Goal: Complete application form: Complete application form

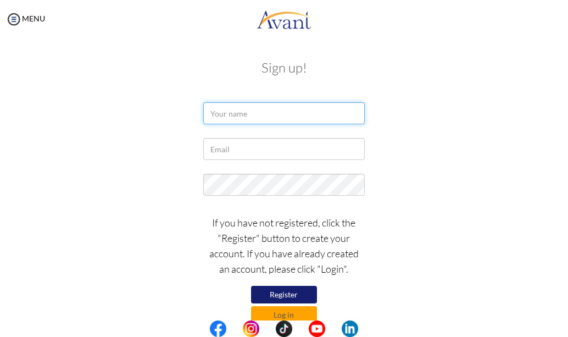
click at [238, 113] on input "text" at bounding box center [283, 113] width 161 height 22
type input "faith ndeti"
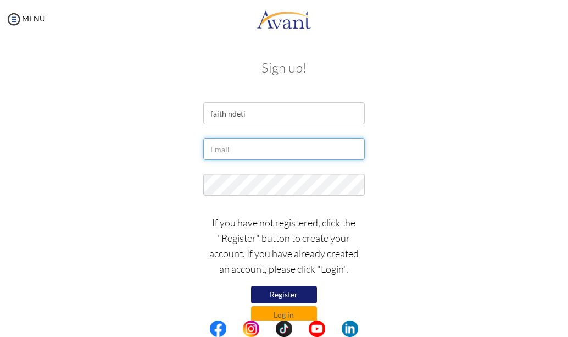
click at [246, 154] on input "text" at bounding box center [283, 149] width 161 height 22
type input "[EMAIL_ADDRESS][DOMAIN_NAME]"
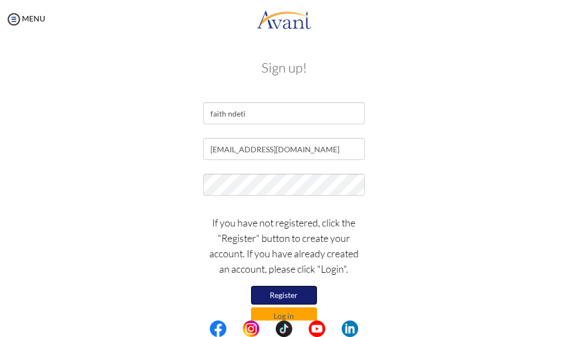
click at [292, 294] on button "Register" at bounding box center [284, 294] width 66 height 19
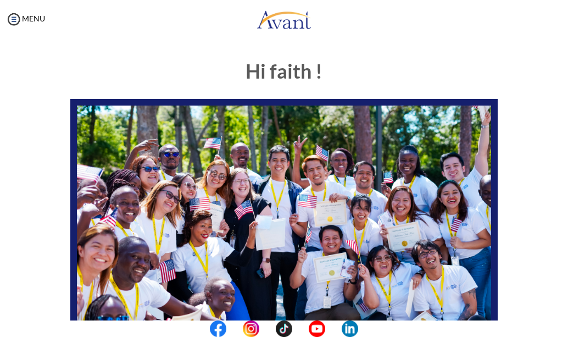
click at [146, 161] on img at bounding box center [283, 219] width 427 height 240
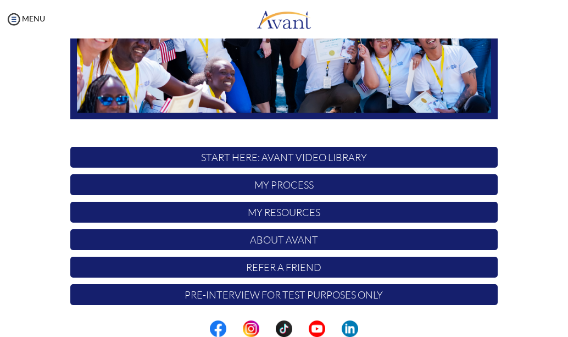
scroll to position [222, 0]
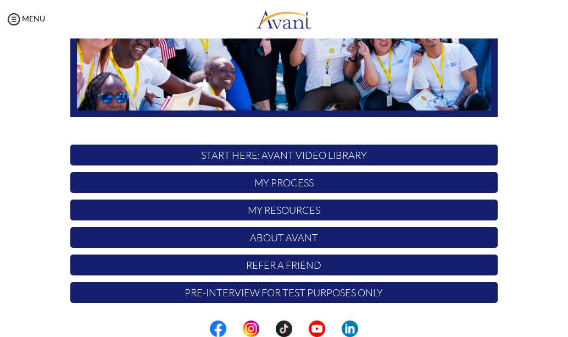
click at [312, 295] on p "Pre-Interview for test purposes only" at bounding box center [283, 292] width 427 height 21
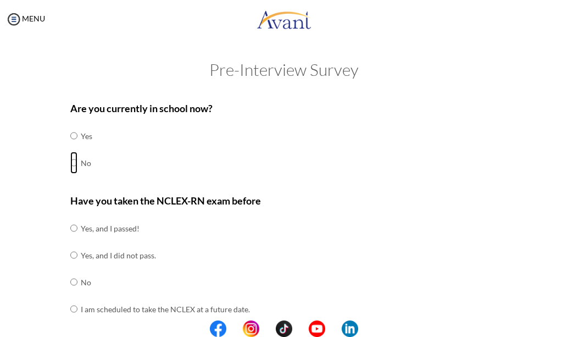
click at [70, 164] on input "radio" at bounding box center [73, 163] width 7 height 22
radio input "true"
click at [70, 284] on input "radio" at bounding box center [73, 282] width 7 height 22
radio input "true"
click at [70, 298] on input "radio" at bounding box center [73, 309] width 7 height 22
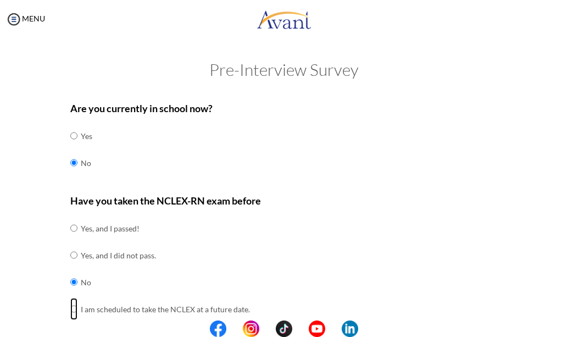
radio input "true"
click at [70, 217] on input "radio" at bounding box center [73, 228] width 7 height 22
radio input "true"
click at [70, 244] on input "radio" at bounding box center [73, 255] width 7 height 22
radio input "true"
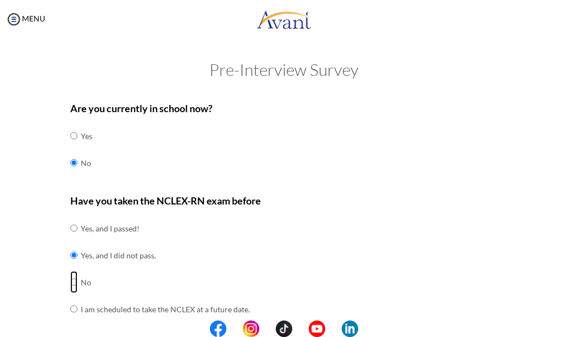
click at [70, 271] on input "radio" at bounding box center [73, 282] width 7 height 22
radio input "true"
click at [70, 298] on input "radio" at bounding box center [73, 309] width 7 height 22
radio input "true"
click at [70, 217] on input "radio" at bounding box center [73, 228] width 7 height 22
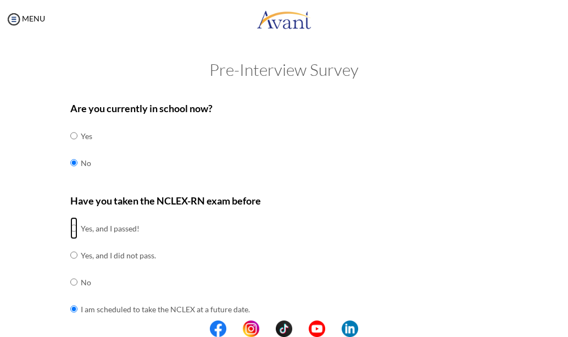
radio input "true"
click at [70, 244] on input "radio" at bounding box center [73, 255] width 7 height 22
radio input "true"
click at [70, 271] on input "radio" at bounding box center [73, 282] width 7 height 22
radio input "true"
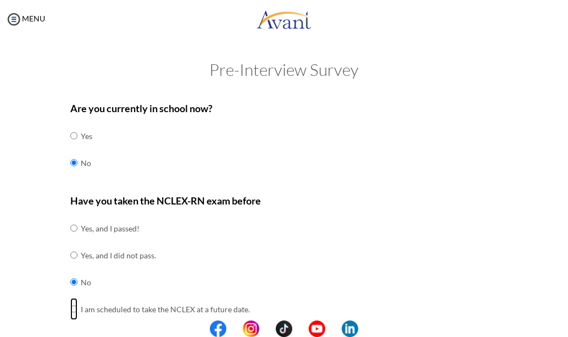
click at [70, 298] on input "radio" at bounding box center [73, 309] width 7 height 22
radio input "true"
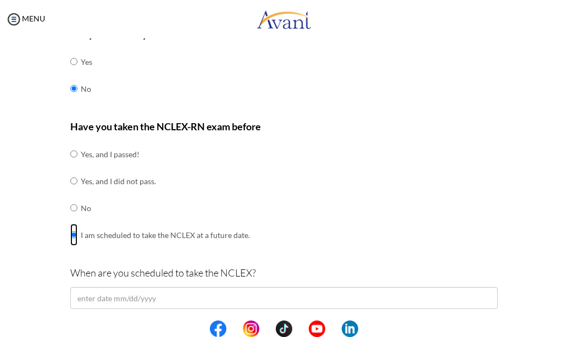
scroll to position [81, 0]
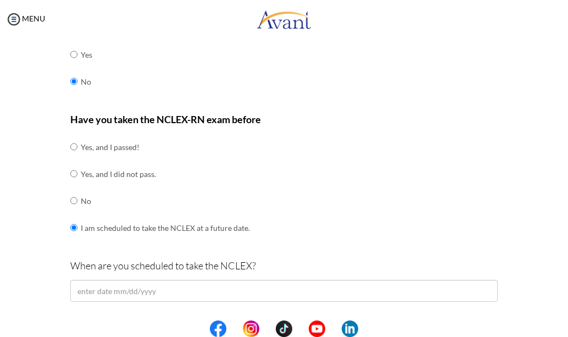
click at [312, 142] on div "Have you taken the NCLEX-RN exam before Yes, and I passed! Yes, and I did not p…" at bounding box center [283, 181] width 427 height 141
click at [70, 201] on input "radio" at bounding box center [73, 200] width 7 height 22
radio input "true"
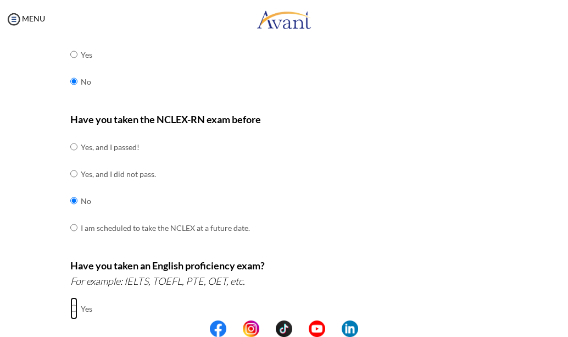
click at [70, 309] on input "radio" at bounding box center [73, 308] width 7 height 22
radio input "true"
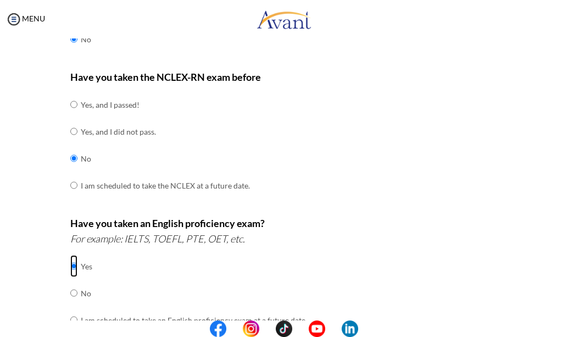
scroll to position [125, 0]
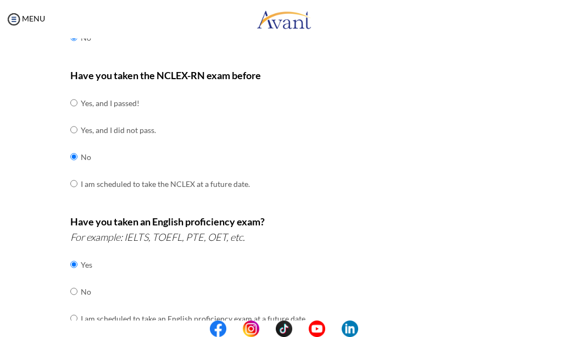
click at [114, 213] on div "Are you currently in school now? Yes No Have you taken the NCLEX-RN exam before…" at bounding box center [283, 313] width 427 height 676
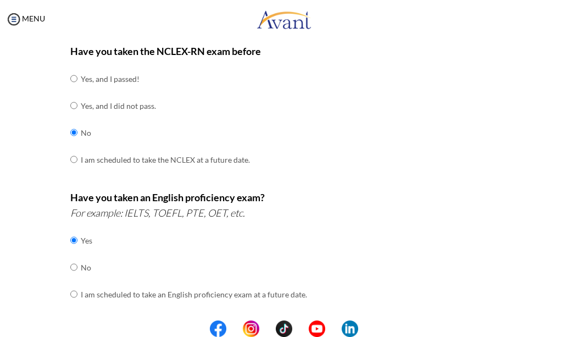
scroll to position [154, 0]
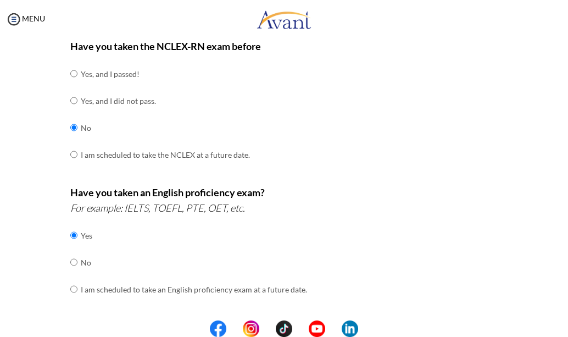
click at [139, 287] on td "I am scheduled to take an English proficiency exam at a future date." at bounding box center [194, 289] width 226 height 27
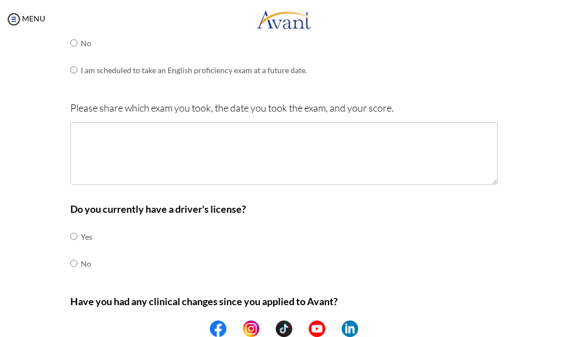
scroll to position [374, 0]
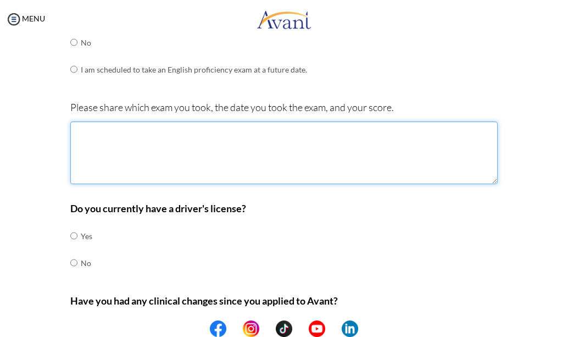
click at [90, 138] on textarea at bounding box center [283, 152] width 427 height 63
click at [76, 142] on textarea "OET" at bounding box center [283, 152] width 427 height 63
click at [91, 130] on textarea "OET" at bounding box center [283, 152] width 427 height 63
type textarea "OET 27/1/2023"
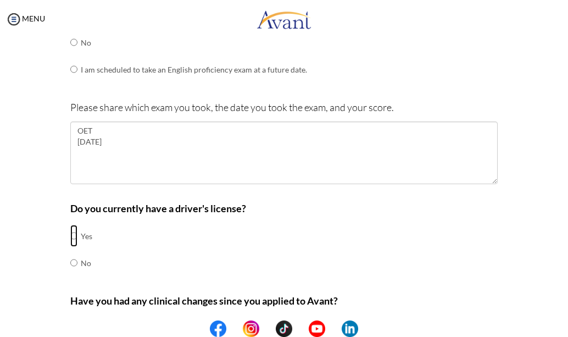
click at [70, 238] on input "radio" at bounding box center [73, 236] width 7 height 22
radio input "true"
click at [70, 251] on input "radio" at bounding box center [73, 262] width 7 height 22
radio input "true"
click at [70, 225] on input "radio" at bounding box center [73, 236] width 7 height 22
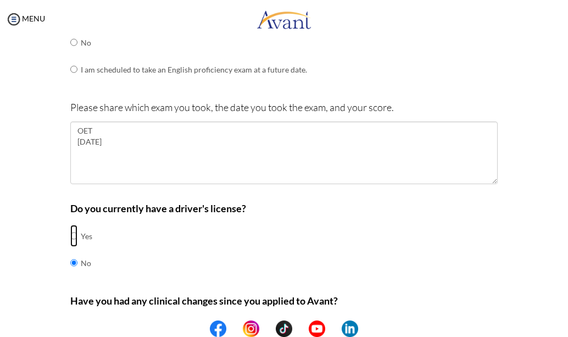
radio input "true"
click at [70, 251] on input "radio" at bounding box center [73, 262] width 7 height 22
radio input "true"
click at [70, 225] on input "radio" at bounding box center [73, 236] width 7 height 22
radio input "true"
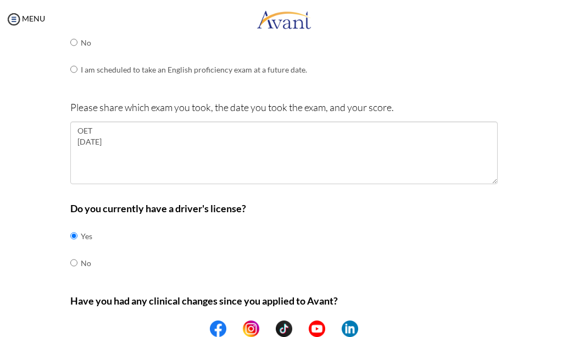
click at [360, 291] on div "Are you currently in school now? Yes No Have you taken the NCLEX-RN exam before…" at bounding box center [283, 65] width 427 height 676
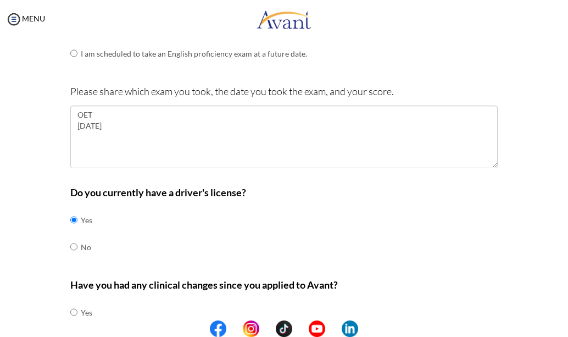
click at [126, 282] on b "Have you had any clinical changes since you applied to Avant?" at bounding box center [203, 284] width 267 height 12
click at [129, 270] on div "Do you currently have a driver's license? Yes No" at bounding box center [283, 227] width 427 height 87
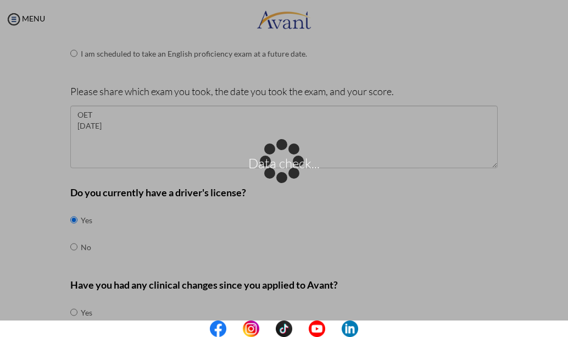
click at [276, 176] on div "Data check..." at bounding box center [283, 168] width 15 height 15
click at [289, 160] on p "Data check..." at bounding box center [284, 168] width 568 height 26
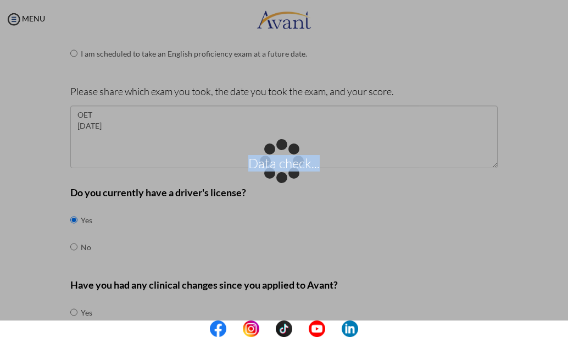
click at [289, 160] on p "Data check..." at bounding box center [284, 168] width 568 height 26
click at [299, 168] on p "Data check..." at bounding box center [284, 168] width 568 height 26
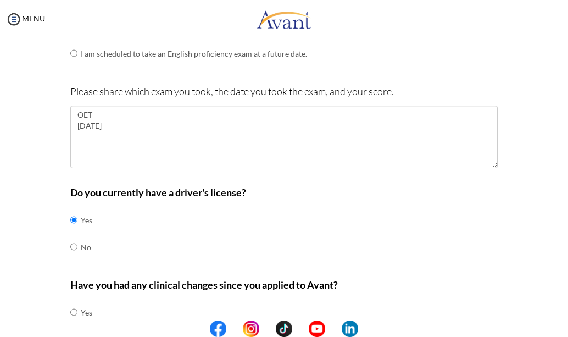
click at [439, 258] on div "Do you currently have a driver's license? Yes No" at bounding box center [283, 227] width 427 height 87
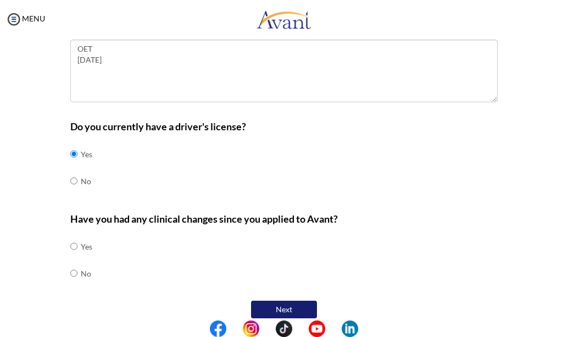
scroll to position [467, 0]
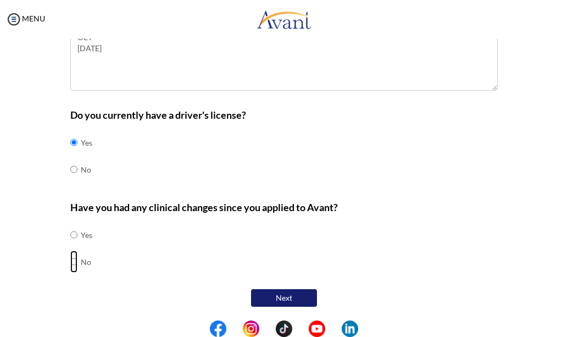
click at [71, 264] on input "radio" at bounding box center [73, 261] width 7 height 22
radio input "true"
click at [286, 301] on button "Next" at bounding box center [284, 298] width 66 height 19
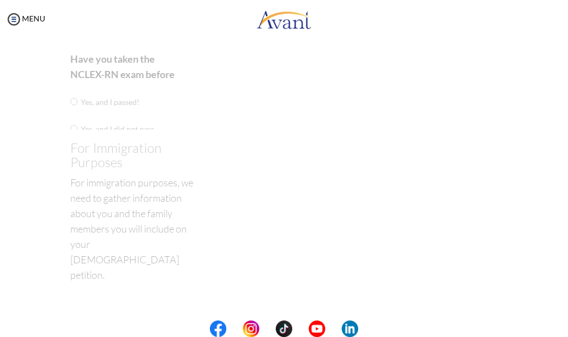
scroll to position [22, 0]
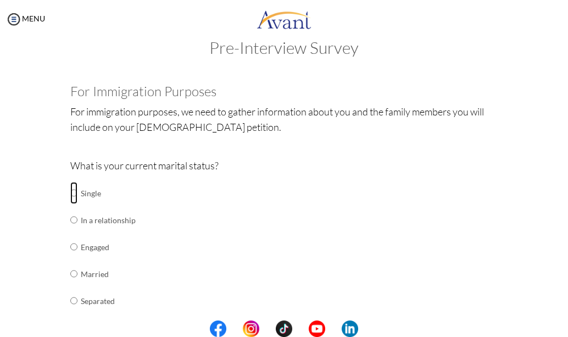
click at [70, 192] on input "radio" at bounding box center [73, 193] width 7 height 22
radio input "true"
click at [70, 209] on input "radio" at bounding box center [73, 220] width 7 height 22
radio input "true"
click at [70, 236] on input "radio" at bounding box center [73, 247] width 7 height 22
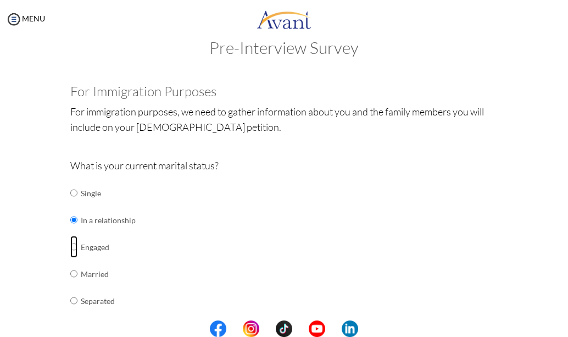
radio input "true"
click at [70, 262] on input "radio" at bounding box center [73, 273] width 7 height 22
radio input "true"
click at [70, 289] on input "radio" at bounding box center [73, 300] width 7 height 22
radio input "true"
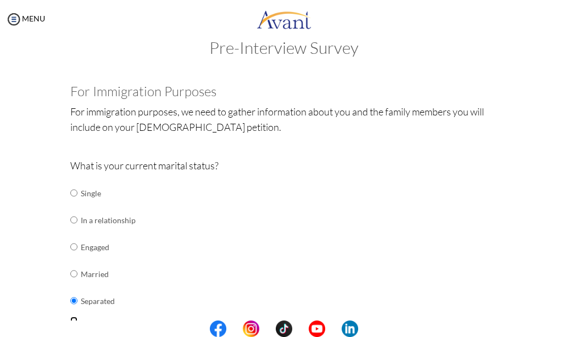
click at [70, 316] on input "radio" at bounding box center [73, 327] width 7 height 22
radio input "true"
click at [70, 182] on input "radio" at bounding box center [73, 193] width 7 height 22
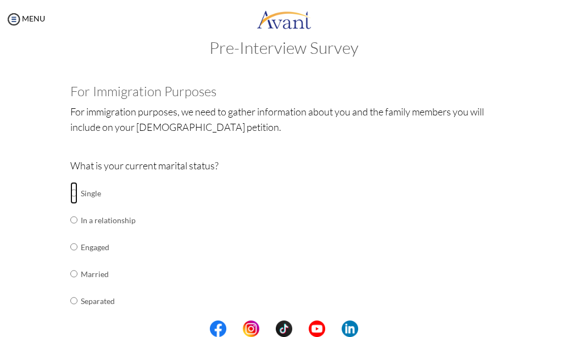
radio input "true"
click at [70, 209] on input "radio" at bounding box center [73, 220] width 7 height 22
radio input "true"
click at [71, 195] on input "radio" at bounding box center [73, 193] width 7 height 22
radio input "true"
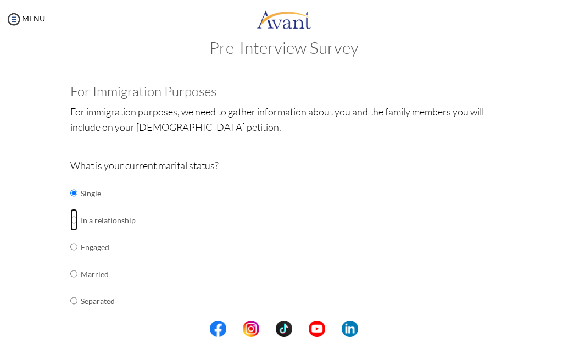
click at [70, 209] on input "radio" at bounding box center [73, 220] width 7 height 22
radio input "true"
click at [70, 236] on input "radio" at bounding box center [73, 247] width 7 height 22
radio input "true"
click at [72, 192] on input "radio" at bounding box center [73, 193] width 7 height 22
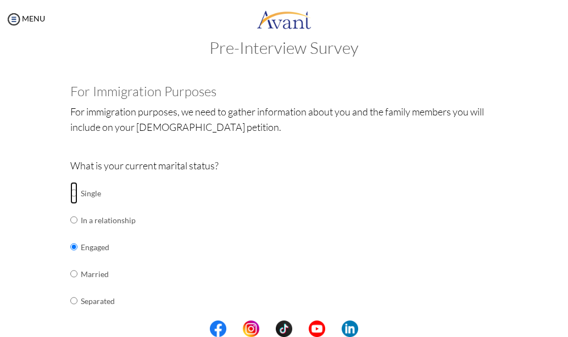
radio input "true"
click at [563, 320] on center at bounding box center [284, 328] width 568 height 16
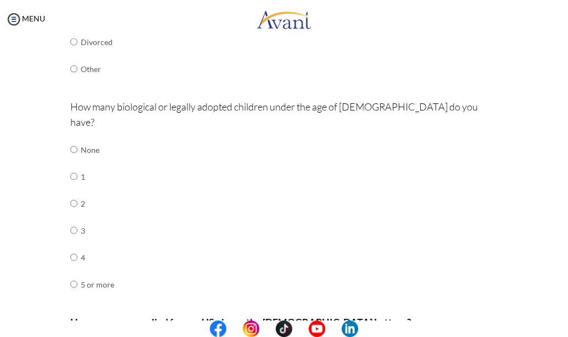
scroll to position [329, 0]
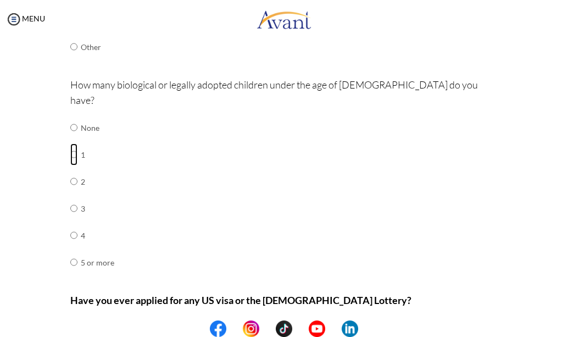
click at [70, 143] on input "radio" at bounding box center [73, 154] width 7 height 22
radio input "true"
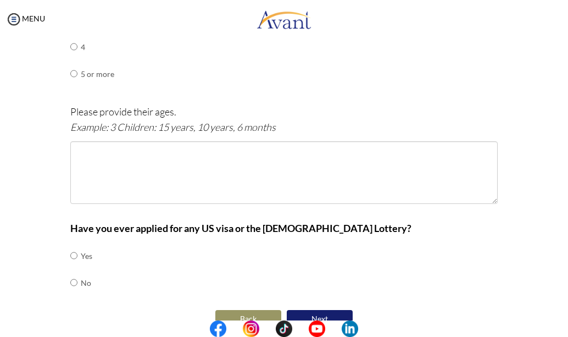
scroll to position [523, 0]
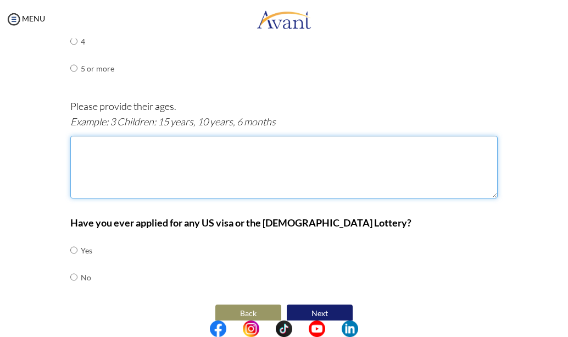
click at [75, 136] on textarea at bounding box center [283, 167] width 427 height 63
type textarea "O"
type textarea "1 child ;3.5 years"
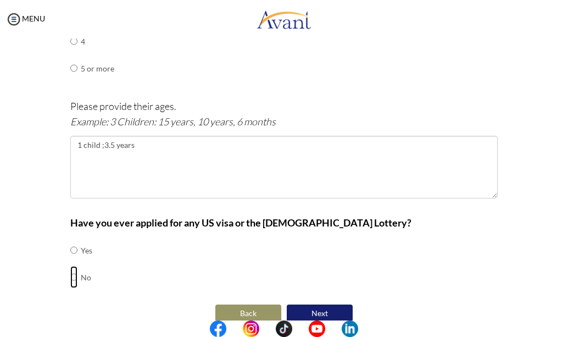
click at [70, 266] on input "radio" at bounding box center [73, 277] width 7 height 22
radio input "true"
click at [313, 304] on button "Next" at bounding box center [320, 313] width 66 height 19
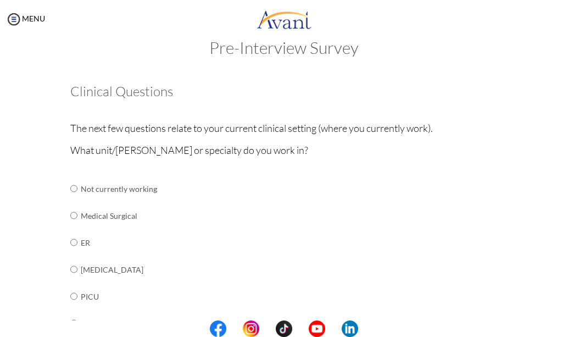
click at [93, 84] on h3 "Clinical Questions" at bounding box center [283, 91] width 427 height 14
click at [70, 216] on input "radio" at bounding box center [73, 215] width 7 height 22
radio input "true"
click at [70, 231] on input "radio" at bounding box center [73, 242] width 7 height 22
radio input "true"
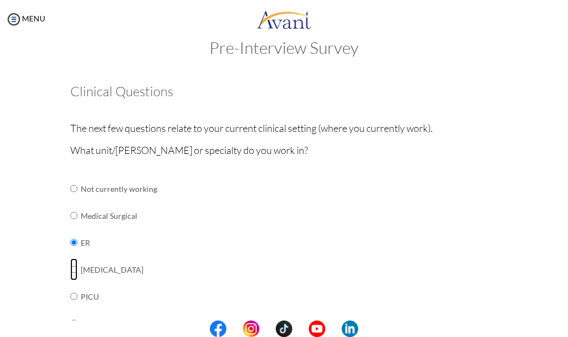
click at [70, 258] on input "radio" at bounding box center [73, 269] width 7 height 22
radio input "true"
click at [70, 212] on input "radio" at bounding box center [73, 215] width 7 height 22
radio input "true"
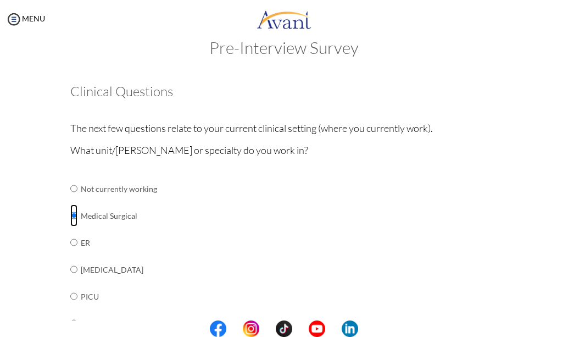
click at [70, 212] on input "radio" at bounding box center [73, 215] width 7 height 22
click at [70, 231] on input "radio" at bounding box center [73, 242] width 7 height 22
radio input "true"
click at [70, 258] on input "radio" at bounding box center [73, 269] width 7 height 22
radio input "true"
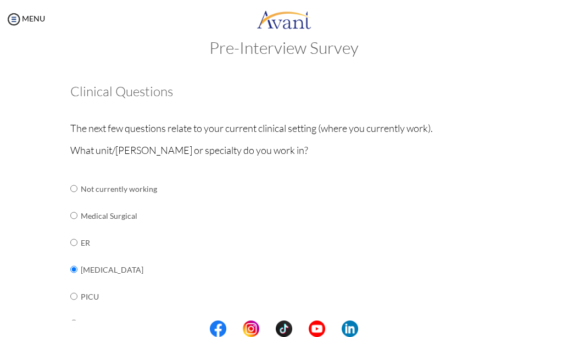
click at [70, 285] on input "radio" at bounding box center [73, 296] width 7 height 22
radio input "true"
click at [70, 312] on input "radio" at bounding box center [73, 323] width 7 height 22
radio input "true"
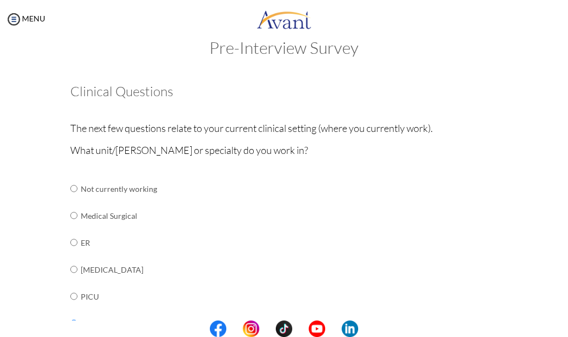
radio input "true"
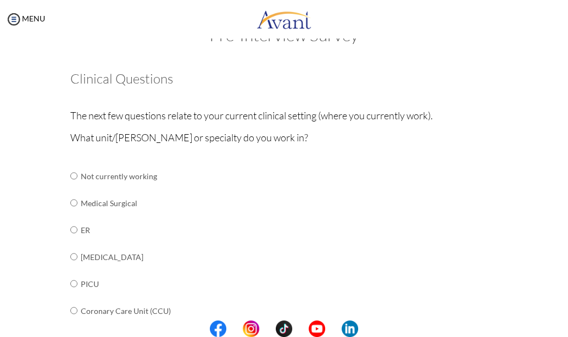
radio input "true"
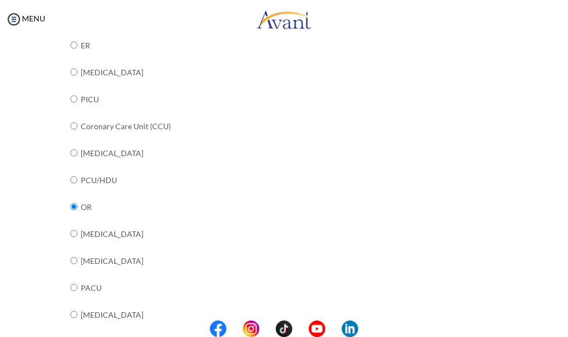
click at [70, 222] on input "radio" at bounding box center [73, 233] width 7 height 22
radio input "true"
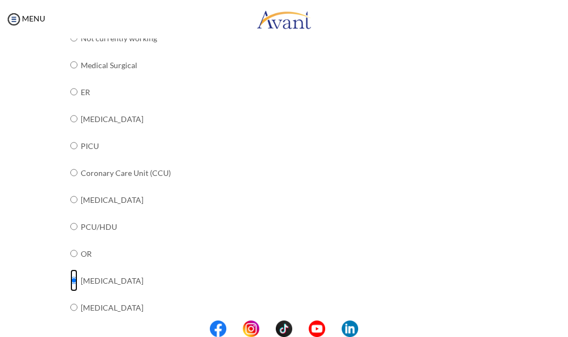
scroll to position [171, 0]
click at [39, 65] on div "Are you currently in school now? Yes No Have you taken the NCLEX-RN exam before…" at bounding box center [284, 261] width 532 height 674
click at [70, 68] on input "radio" at bounding box center [73, 66] width 7 height 22
radio input "true"
click at [70, 64] on input "radio" at bounding box center [73, 66] width 7 height 22
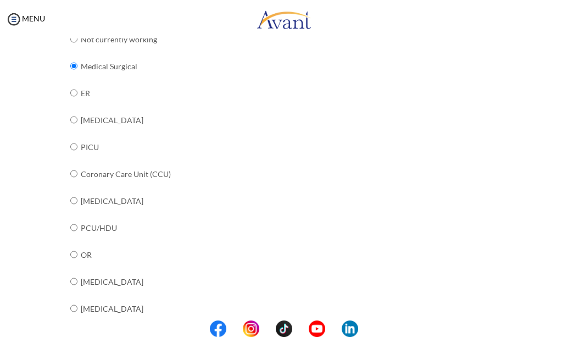
click at [70, 82] on input "radio" at bounding box center [73, 93] width 7 height 22
radio input "true"
click at [71, 65] on input "radio" at bounding box center [73, 66] width 7 height 22
radio input "true"
click at [403, 177] on div "What unit/ward or specialty do you work in? Not currently working Medical Surgi…" at bounding box center [283, 284] width 427 height 582
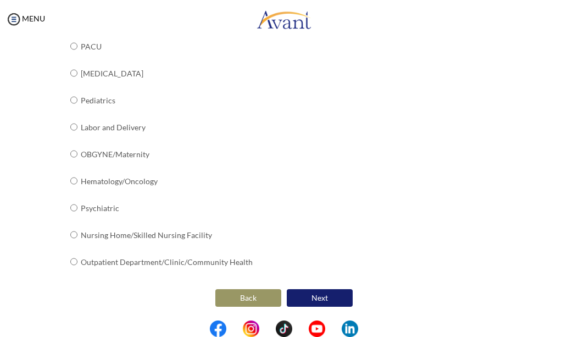
scroll to position [438, 0]
click at [311, 296] on button "Next" at bounding box center [320, 298] width 66 height 19
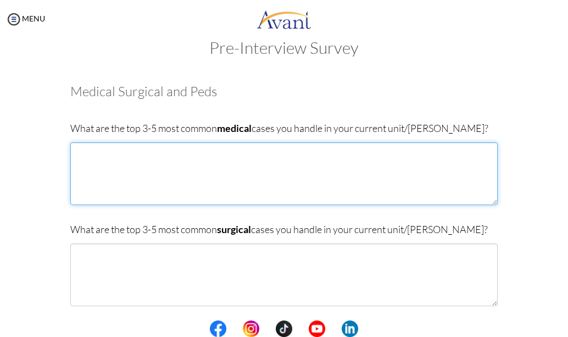
click at [106, 153] on textarea at bounding box center [283, 173] width 427 height 63
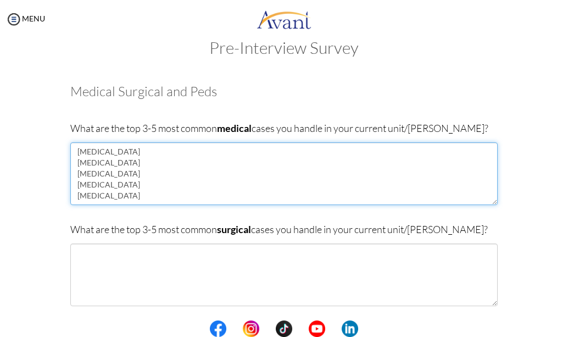
type textarea "diabetes hypertension malaria anemia pneumonia"
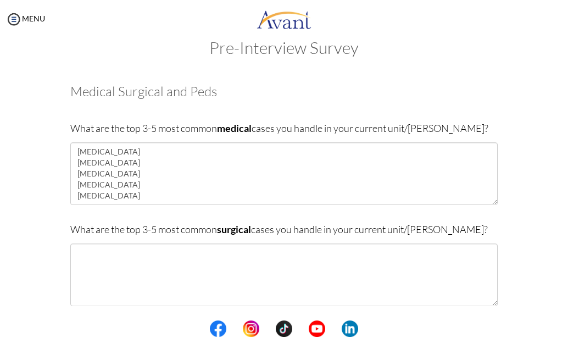
click at [103, 248] on textarea at bounding box center [283, 274] width 427 height 63
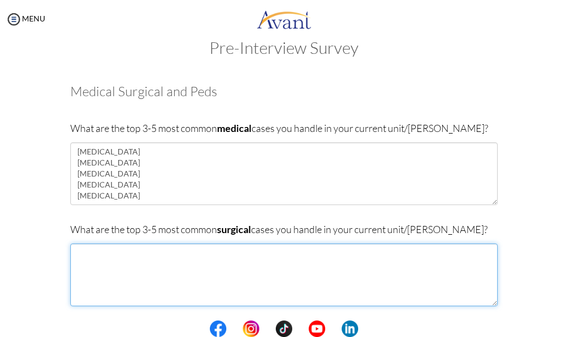
click at [88, 254] on textarea at bounding box center [283, 274] width 427 height 63
click at [92, 268] on textarea "breast biopsy hearnia repair" at bounding box center [283, 274] width 427 height 63
click at [84, 261] on textarea "breast biopsy hearnia repair" at bounding box center [283, 274] width 427 height 63
click at [128, 268] on textarea "breast biopsy hernia repair" at bounding box center [283, 274] width 427 height 63
click at [71, 253] on textarea "breast biopsy hernia repair appendectomy abscess drainage" at bounding box center [283, 274] width 427 height 63
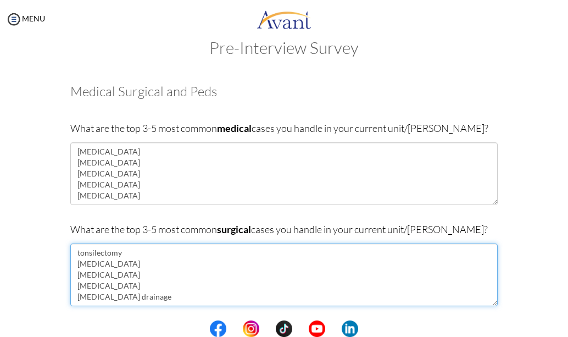
click at [89, 252] on textarea "tonsilectomy breast biopsy hernia repair appendectomy abscess drainage" at bounding box center [283, 274] width 427 height 63
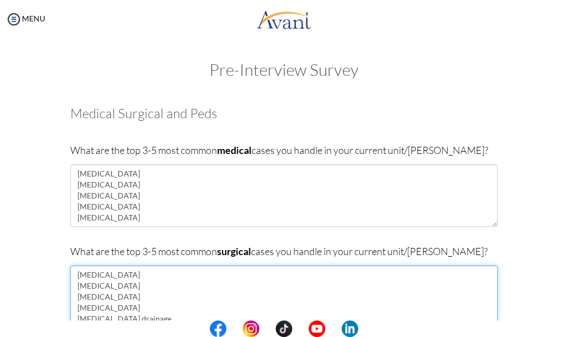
scroll to position [19, 0]
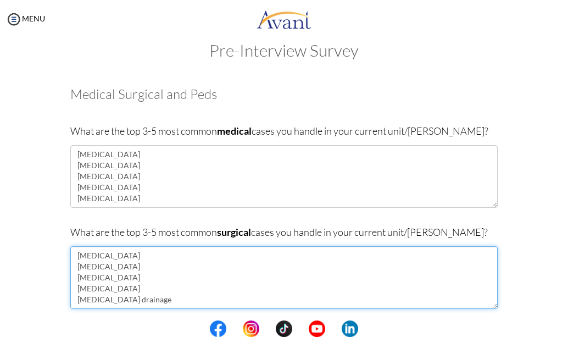
type textarea "tonsillectomy breast biopsy hernia repair appendectomy abscess drainage"
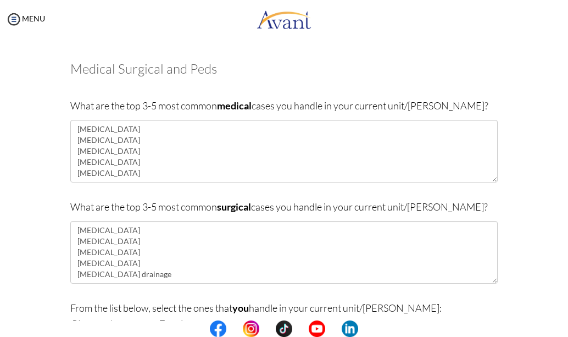
scroll to position [58, 0]
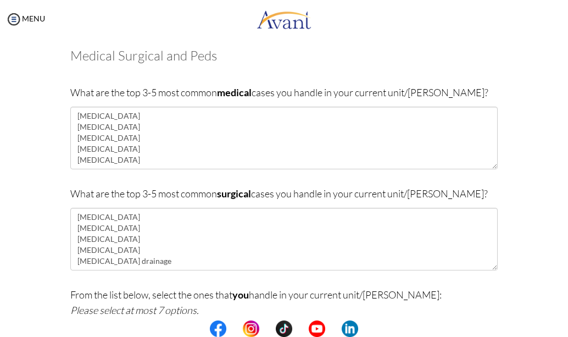
click at [399, 298] on p "From the list below, select the ones that you handle in your current unit/ward:…" at bounding box center [283, 302] width 427 height 31
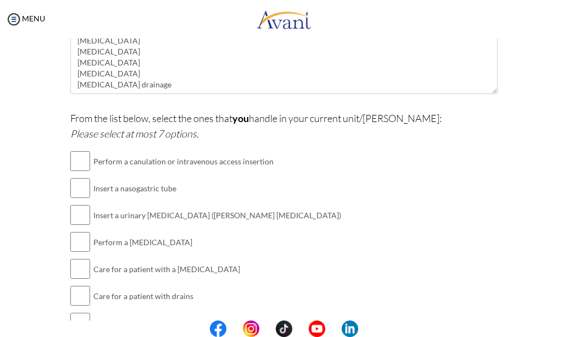
scroll to position [256, 0]
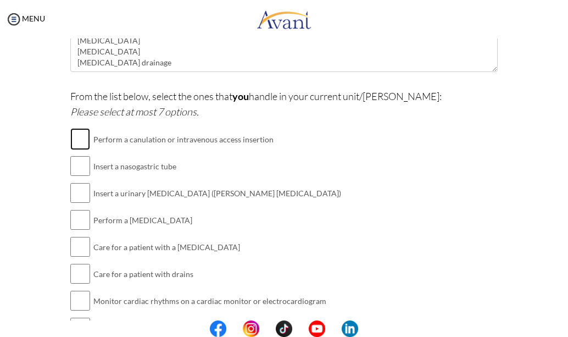
click at [77, 145] on input "checkbox" at bounding box center [80, 139] width 20 height 22
checkbox input "true"
click at [75, 161] on input "checkbox" at bounding box center [80, 166] width 20 height 22
checkbox input "true"
click at [77, 195] on input "checkbox" at bounding box center [80, 193] width 20 height 22
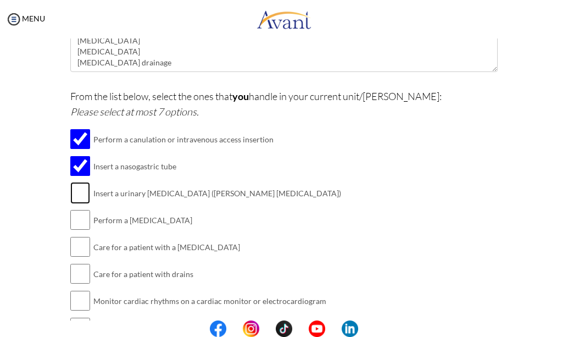
checkbox input "true"
click at [75, 220] on input "checkbox" at bounding box center [80, 220] width 20 height 22
checkbox input "true"
click at [564, 321] on center at bounding box center [284, 328] width 568 height 16
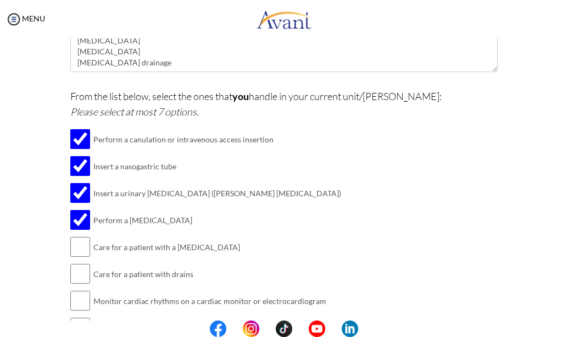
click at [564, 321] on center at bounding box center [284, 328] width 568 height 16
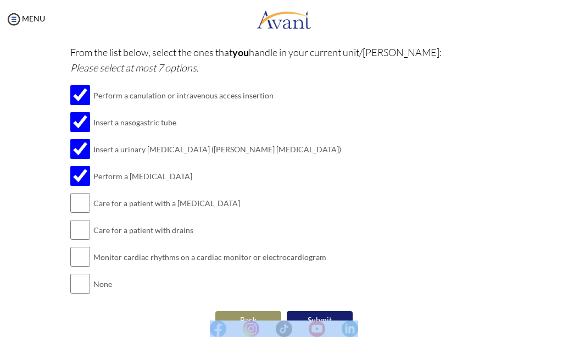
scroll to position [322, 0]
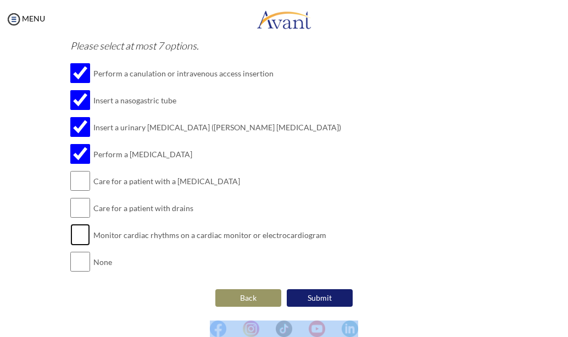
click at [76, 233] on input "checkbox" at bounding box center [80, 234] width 20 height 22
checkbox input "true"
click at [82, 206] on input "checkbox" at bounding box center [80, 208] width 20 height 22
checkbox input "true"
click at [76, 182] on input "checkbox" at bounding box center [80, 181] width 20 height 22
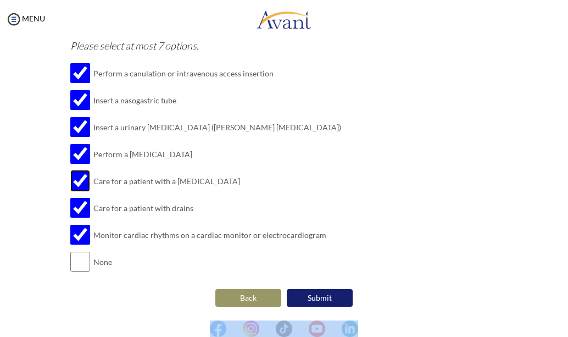
click at [76, 182] on input "checkbox" at bounding box center [80, 181] width 20 height 22
checkbox input "true"
click at [316, 301] on button "Submit" at bounding box center [320, 298] width 66 height 19
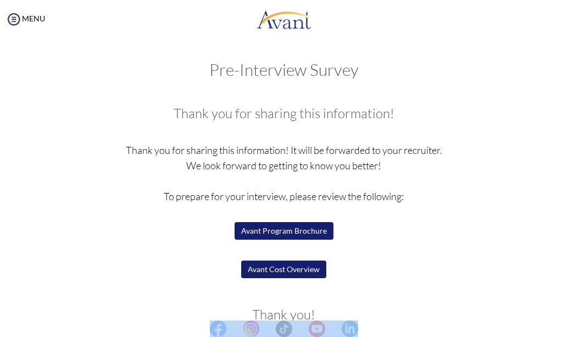
click at [564, 321] on center at bounding box center [284, 328] width 568 height 16
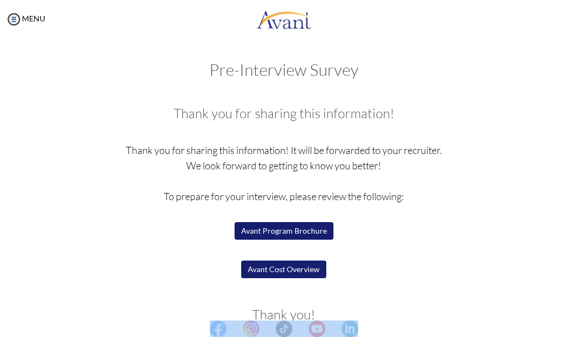
click at [564, 321] on center at bounding box center [284, 328] width 568 height 16
click at [564, 320] on center at bounding box center [284, 328] width 568 height 16
click at [113, 257] on p "Thank you for sharing this information! It will be forwarded to your recruiter.…" at bounding box center [283, 219] width 427 height 154
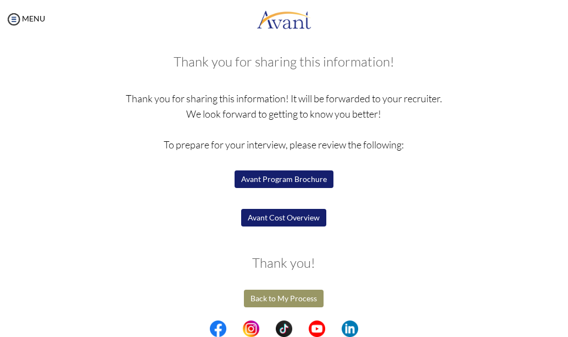
scroll to position [52, 0]
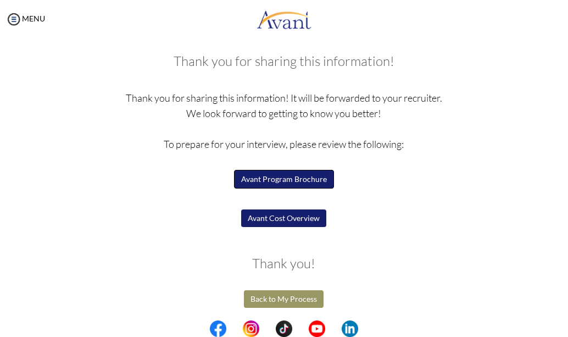
click at [273, 178] on button "Avant Program Brochure" at bounding box center [284, 179] width 100 height 19
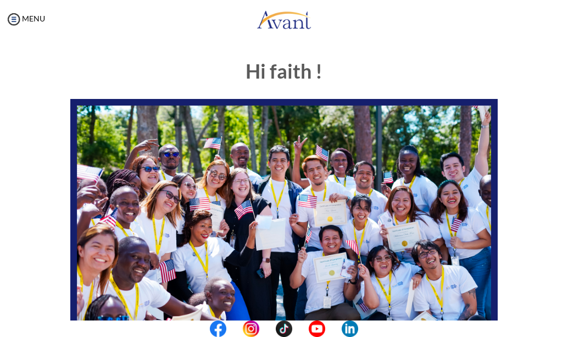
click at [182, 137] on img at bounding box center [283, 219] width 427 height 240
drag, startPoint x: 187, startPoint y: 117, endPoint x: 548, endPoint y: 187, distance: 367.2
click at [548, 187] on div "Hi faith ! START HERE: Avant Video Library My Process My Resources About Avant …" at bounding box center [284, 317] width 546 height 536
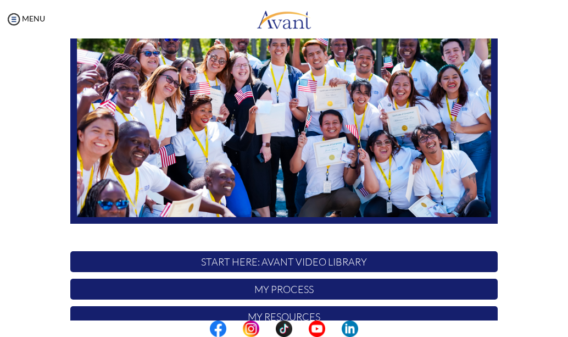
scroll to position [222, 0]
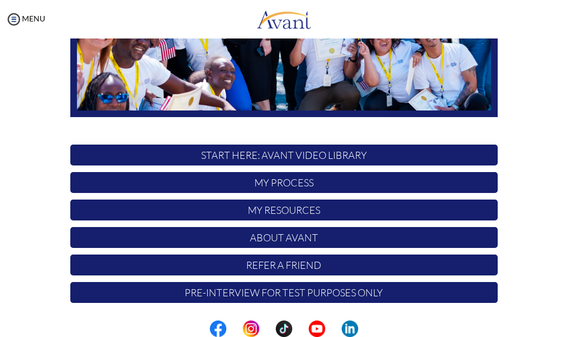
click at [331, 205] on p "My Resources" at bounding box center [283, 209] width 427 height 21
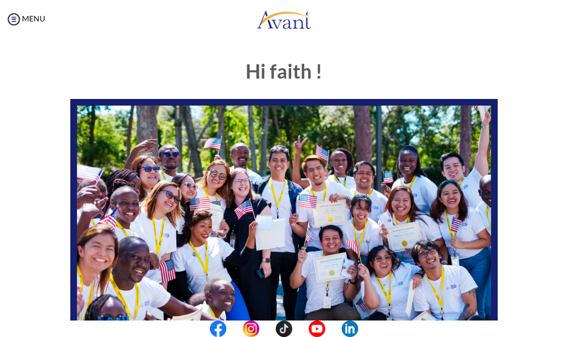
click at [515, 48] on div "My Status What is the next step? We would like you to watch the introductory vi…" at bounding box center [284, 206] width 568 height 337
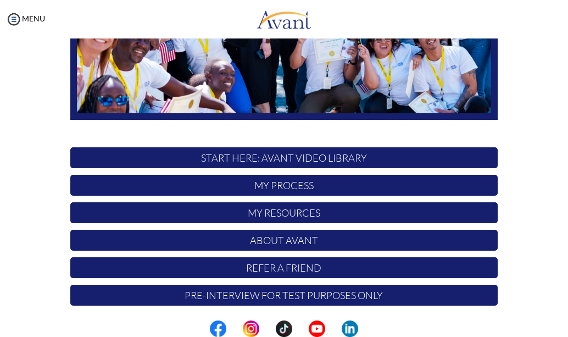
scroll to position [222, 0]
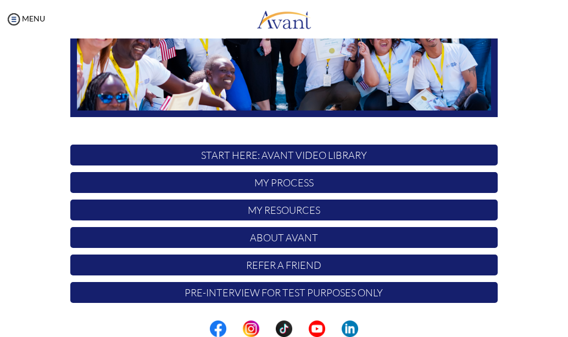
click at [302, 186] on p "My Process" at bounding box center [283, 182] width 427 height 21
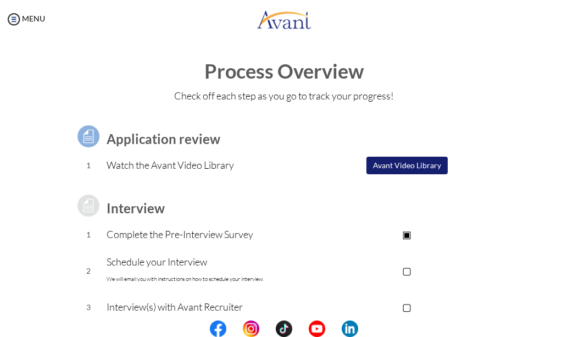
click at [469, 179] on td at bounding box center [407, 184] width 182 height 11
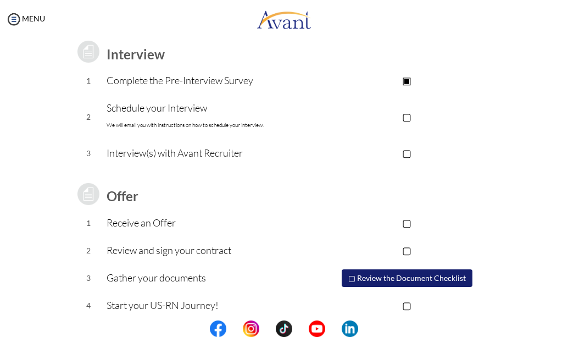
scroll to position [163, 0]
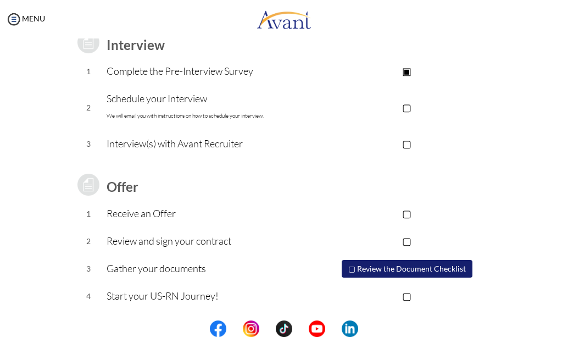
click at [410, 105] on p "▢" at bounding box center [407, 106] width 182 height 15
click at [410, 105] on p "▣" at bounding box center [407, 106] width 182 height 15
click at [410, 105] on p "▢" at bounding box center [407, 106] width 182 height 15
click at [405, 110] on p "▣" at bounding box center [407, 106] width 182 height 15
click at [411, 271] on button "▢ Review the Document Checklist" at bounding box center [406, 268] width 132 height 19
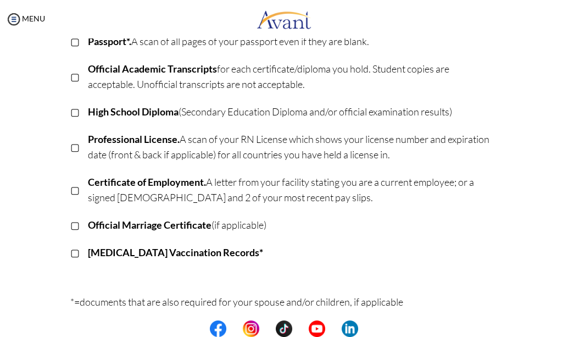
scroll to position [222, 0]
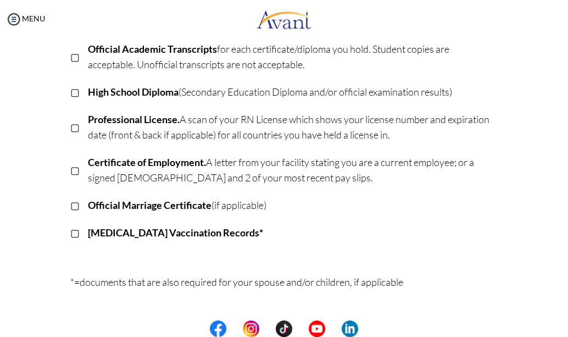
click at [94, 213] on td "Official Marriage Certificate (if applicable)" at bounding box center [293, 205] width 410 height 27
click at [93, 154] on p "Certificate of Employment. A letter from your facility stating you are a curren…" at bounding box center [293, 169] width 410 height 31
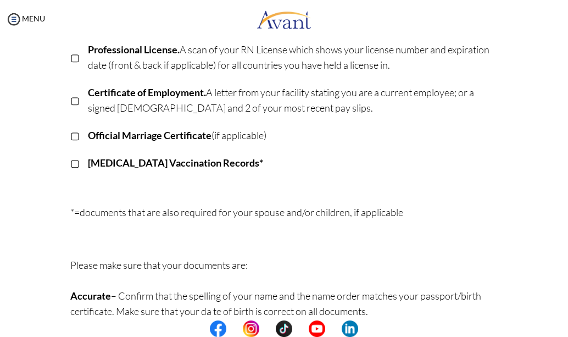
scroll to position [288, 0]
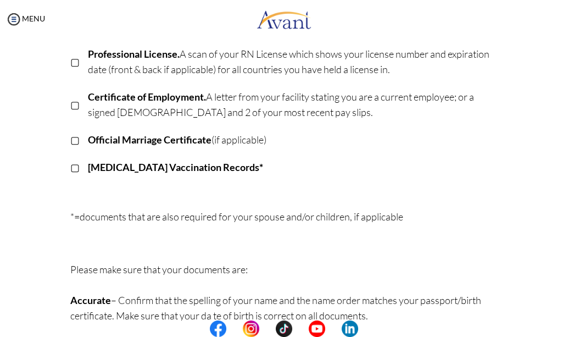
click at [190, 97] on b "Certificate of Employment." at bounding box center [147, 97] width 118 height 12
click at [166, 97] on b "Certificate of Employment." at bounding box center [147, 97] width 118 height 12
click at [133, 129] on td "Official Marriage Certificate (if applicable)" at bounding box center [293, 139] width 410 height 27
click at [88, 85] on td "Certificate of Employment. A letter from your facility stating you are a curren…" at bounding box center [293, 104] width 410 height 43
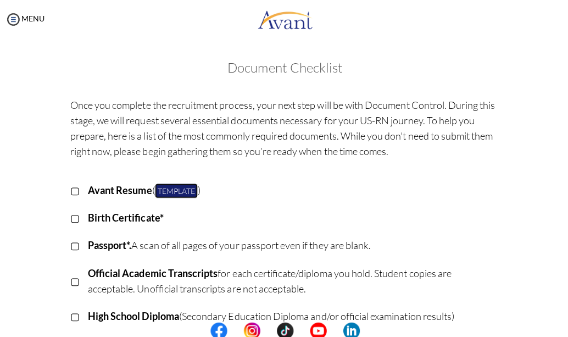
click at [178, 189] on link "Template" at bounding box center [175, 189] width 43 height 15
click at [178, 189] on body "Maintenance break. Please come back in 2 hours. MENU My Status What is the next…" at bounding box center [284, 168] width 568 height 337
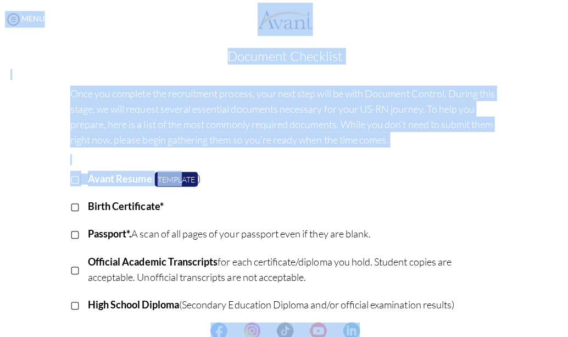
scroll to position [14, 0]
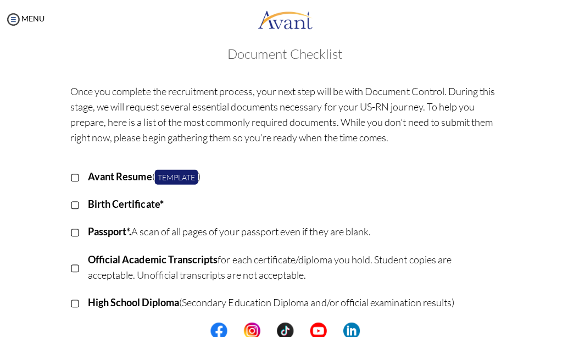
click at [178, 189] on td "Birth Certificate*" at bounding box center [293, 202] width 410 height 27
click at [184, 183] on td "Avant Resume ( Template )" at bounding box center [293, 175] width 410 height 27
click at [181, 178] on link "Template" at bounding box center [175, 176] width 43 height 15
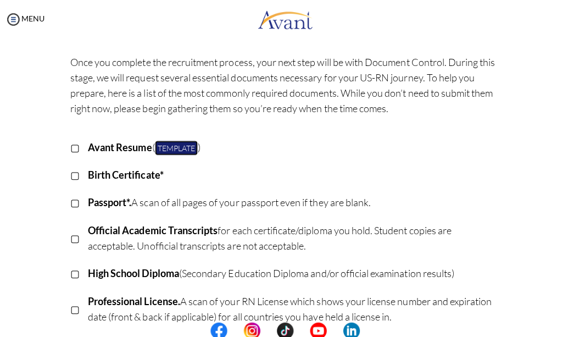
scroll to position [67, 0]
